Goal: Transaction & Acquisition: Purchase product/service

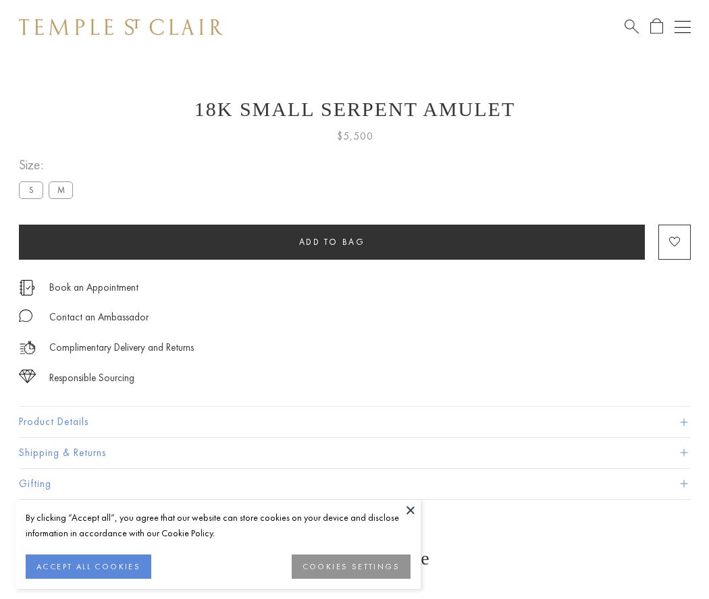
scroll to position [16, 0]
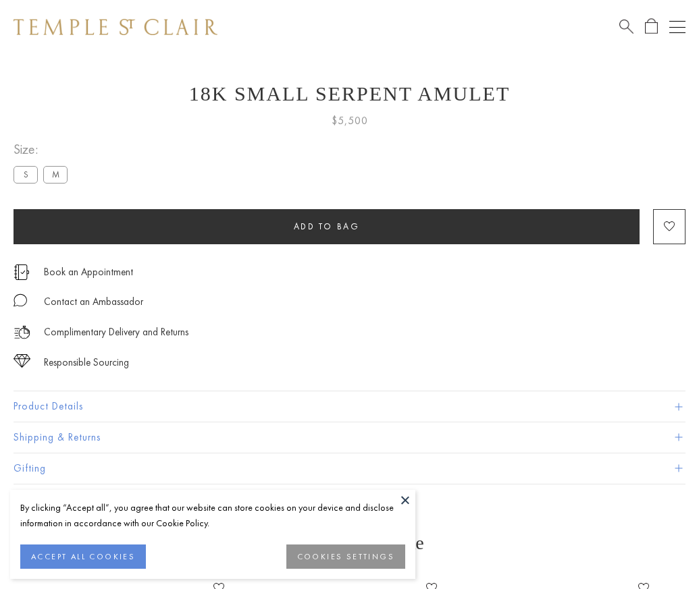
click at [326, 226] on span "Add to bag" at bounding box center [327, 226] width 66 height 11
